Goal: Check status: Check status

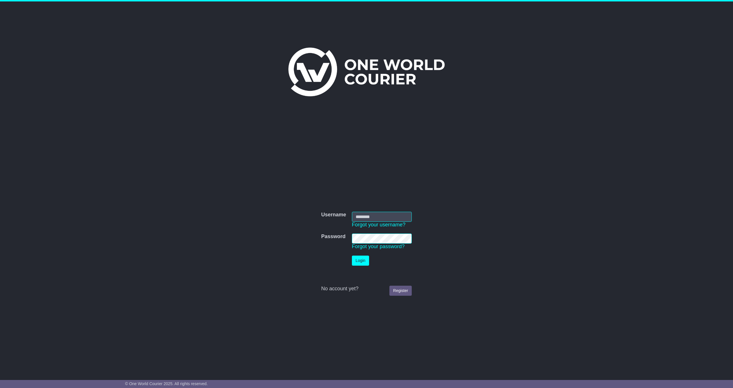
type input "**********"
click at [363, 263] on button "Login" at bounding box center [360, 260] width 17 height 10
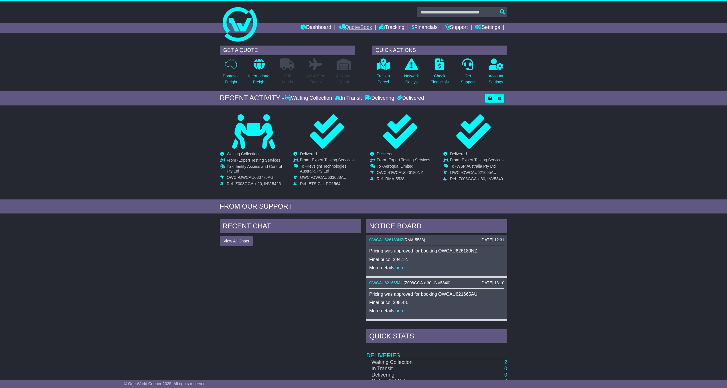
click at [353, 25] on link "Quote/Book" at bounding box center [355, 28] width 34 height 10
click at [384, 27] on link "Tracking" at bounding box center [391, 28] width 25 height 10
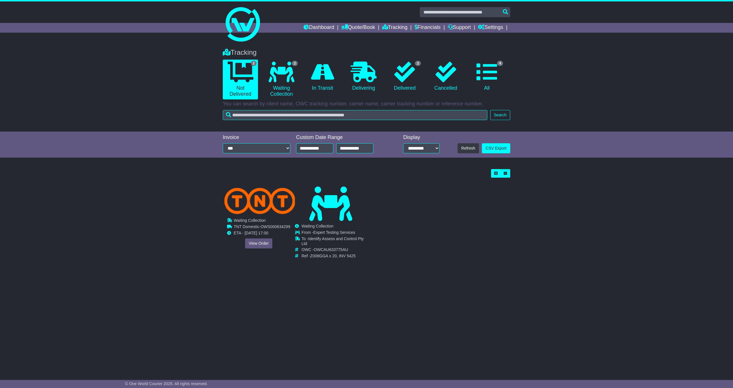
click at [253, 227] on span "TNT Domestic" at bounding box center [246, 226] width 25 height 5
click at [254, 242] on link "View Order" at bounding box center [258, 243] width 27 height 10
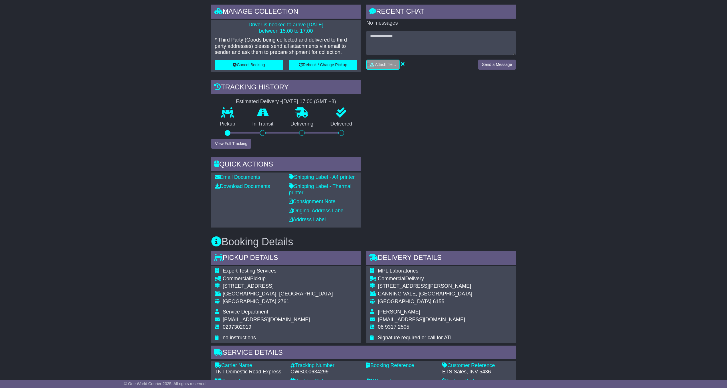
scroll to position [153, 0]
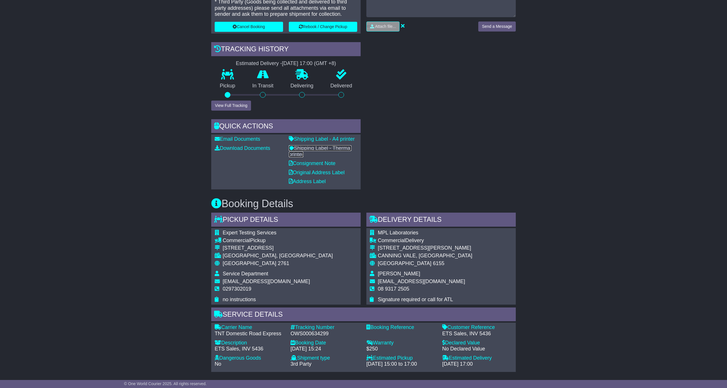
click at [329, 148] on link "Shipping Label - Thermal printer" at bounding box center [320, 151] width 63 height 12
